Goal: Find specific page/section

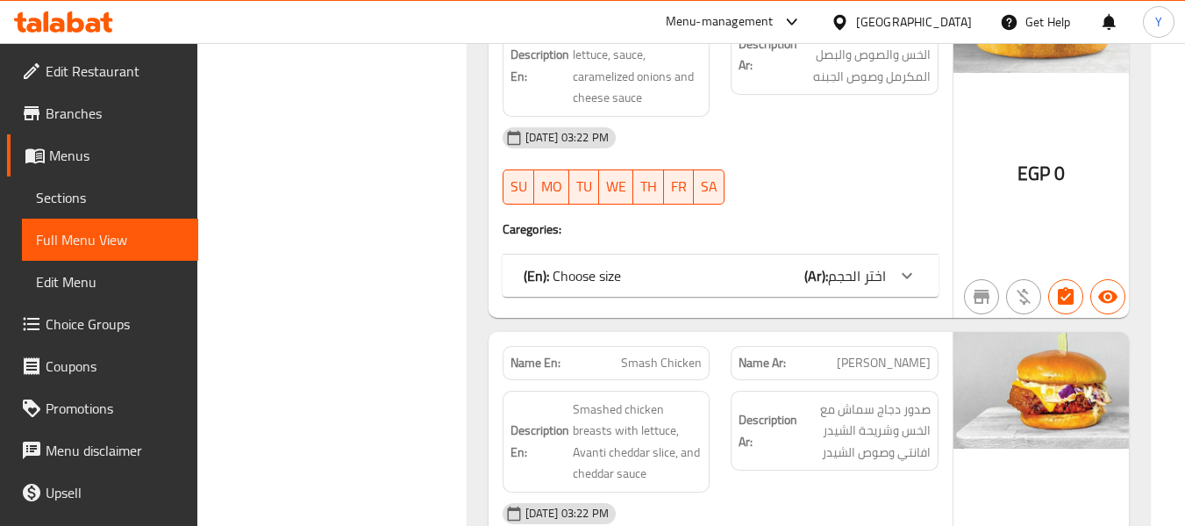
scroll to position [3218, 0]
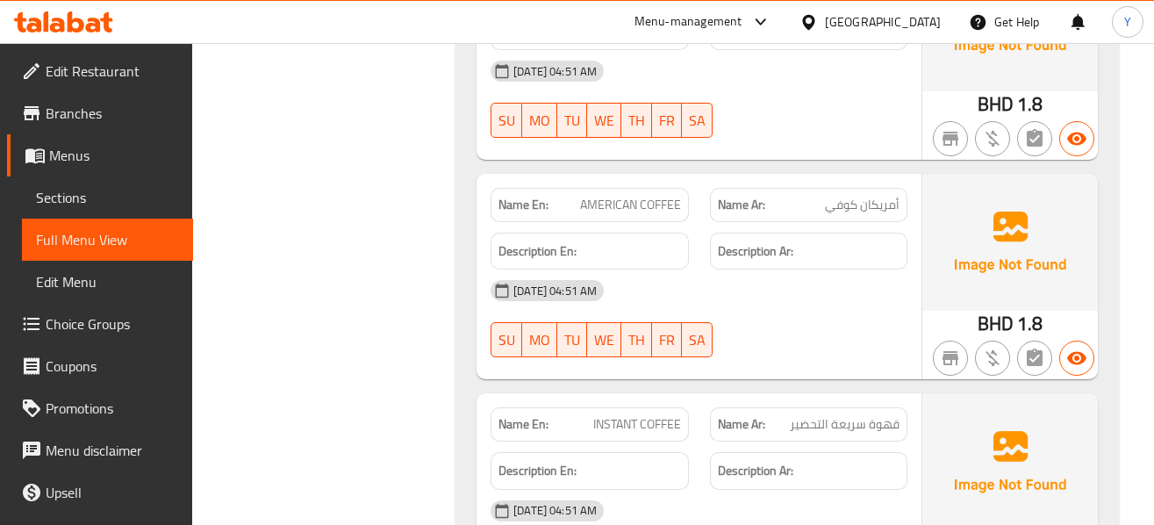
scroll to position [13673, 0]
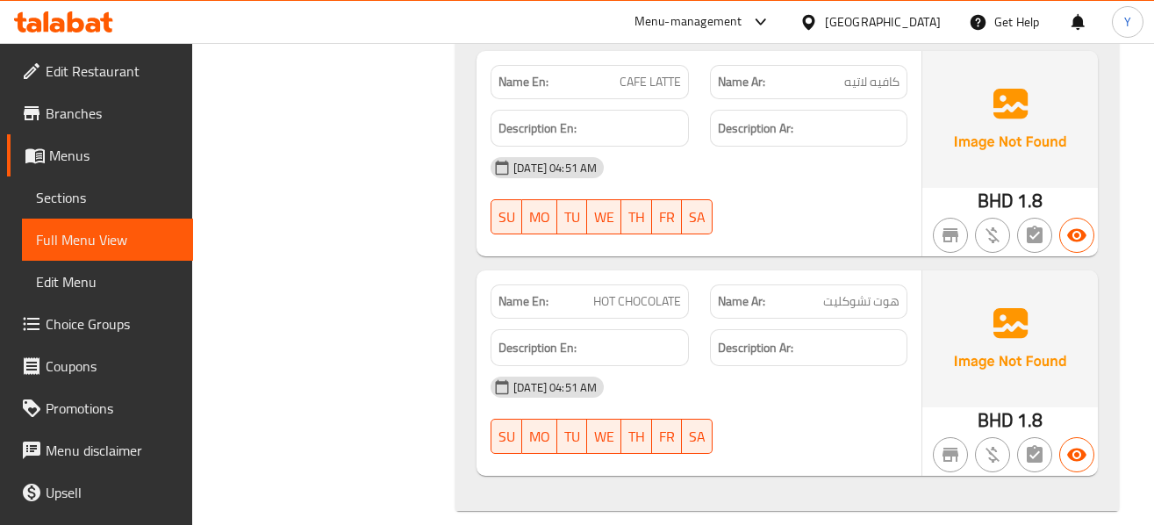
click at [842, 366] on div "14-10-2025 04:51 AM" at bounding box center [699, 387] width 438 height 42
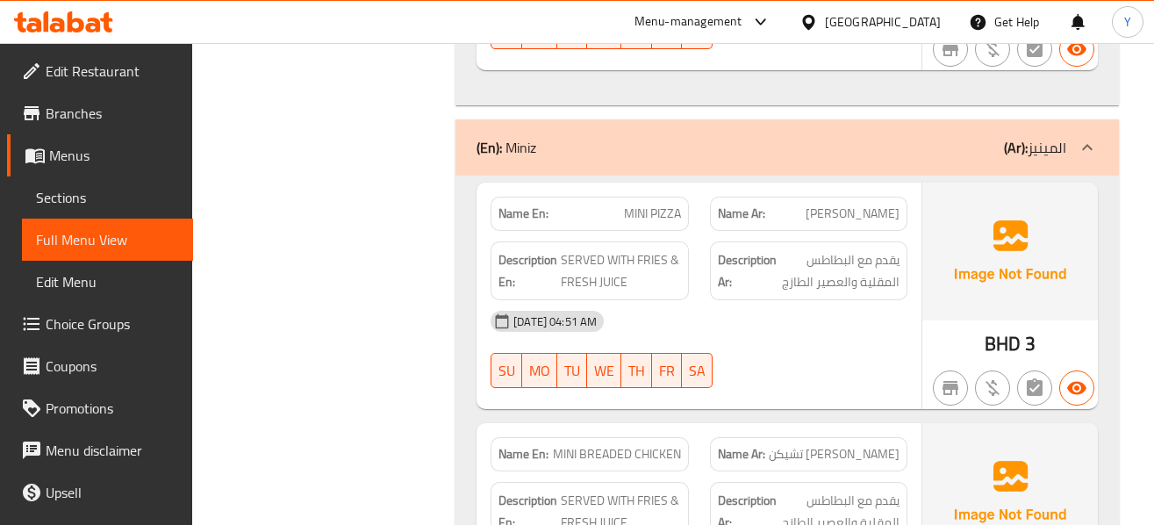
scroll to position [8173, 0]
